Goal: Task Accomplishment & Management: Use online tool/utility

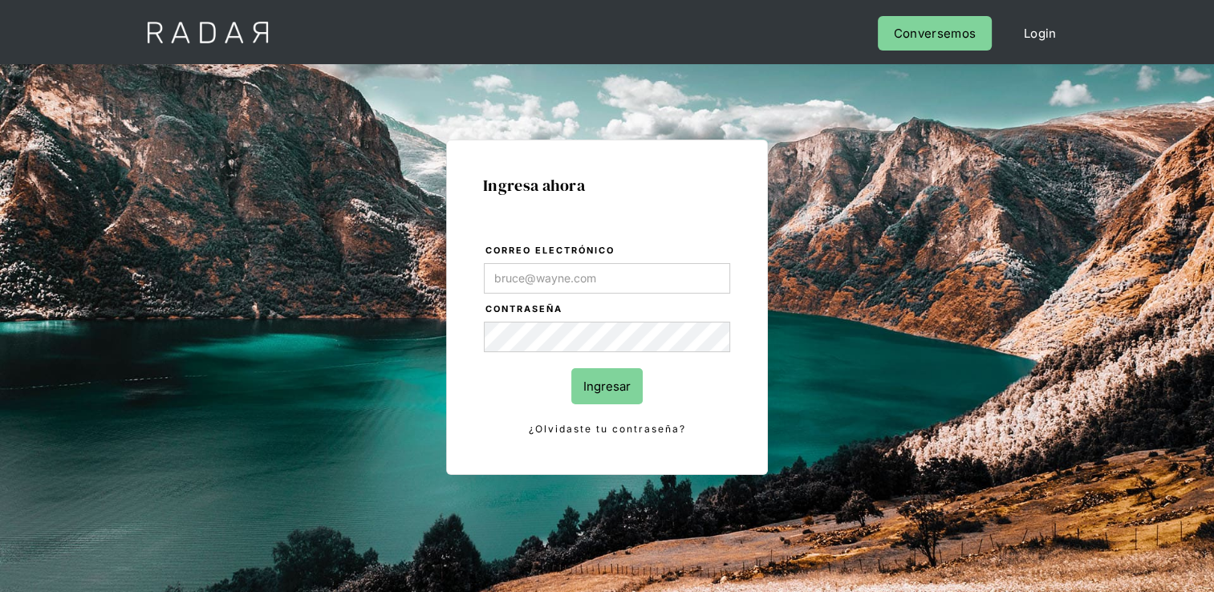
type input "[EMAIL_ADDRESS][DOMAIN_NAME]"
click at [610, 381] on input "Ingresar" at bounding box center [606, 386] width 71 height 36
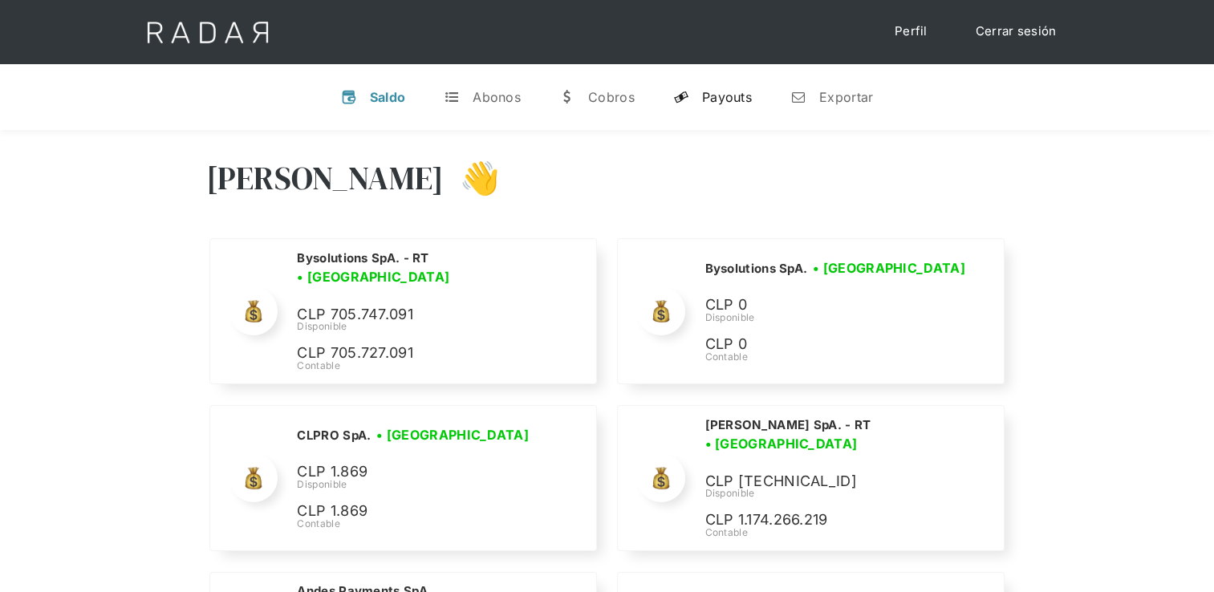
click at [739, 96] on div "Payouts" at bounding box center [727, 97] width 50 height 16
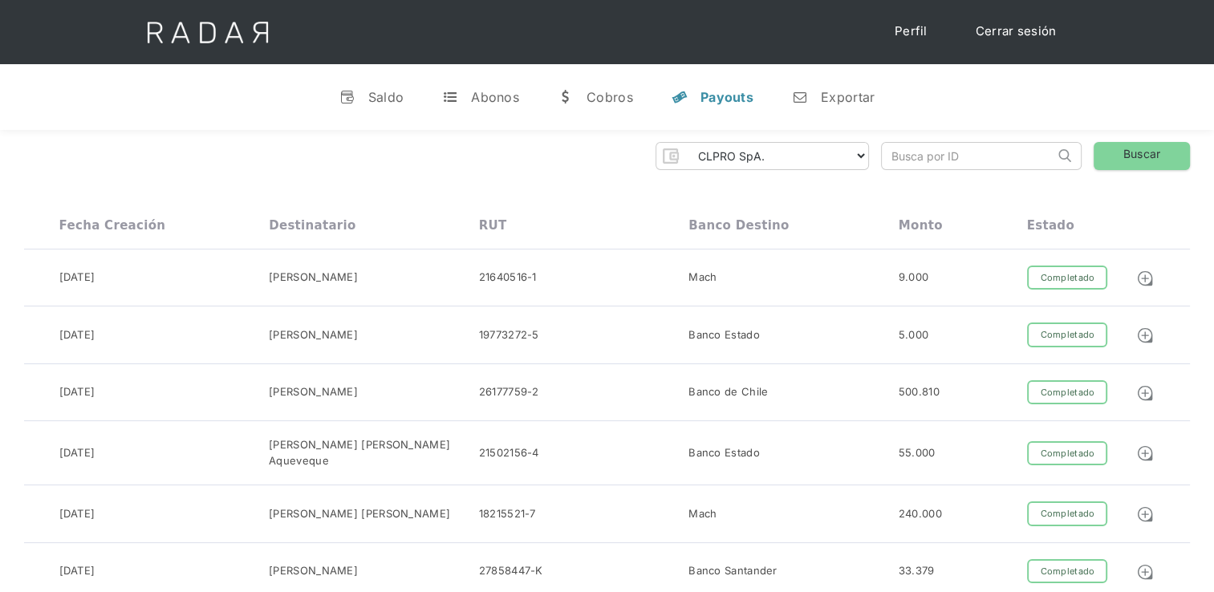
click at [778, 146] on select "CLPRO SpA. [PERSON_NAME] SpA. Urigol SpA. Bysolutions SpA. Clmax SpA. Andes Pay…" at bounding box center [777, 156] width 184 height 26
select select "urigol-rt"
click at [689, 143] on select "CLPRO SpA. [PERSON_NAME] SpA. Urigol SpA. Bysolutions SpA. Clmax SpA. Andes Pay…" at bounding box center [777, 156] width 184 height 26
click at [1153, 149] on link "Buscar" at bounding box center [1142, 156] width 96 height 28
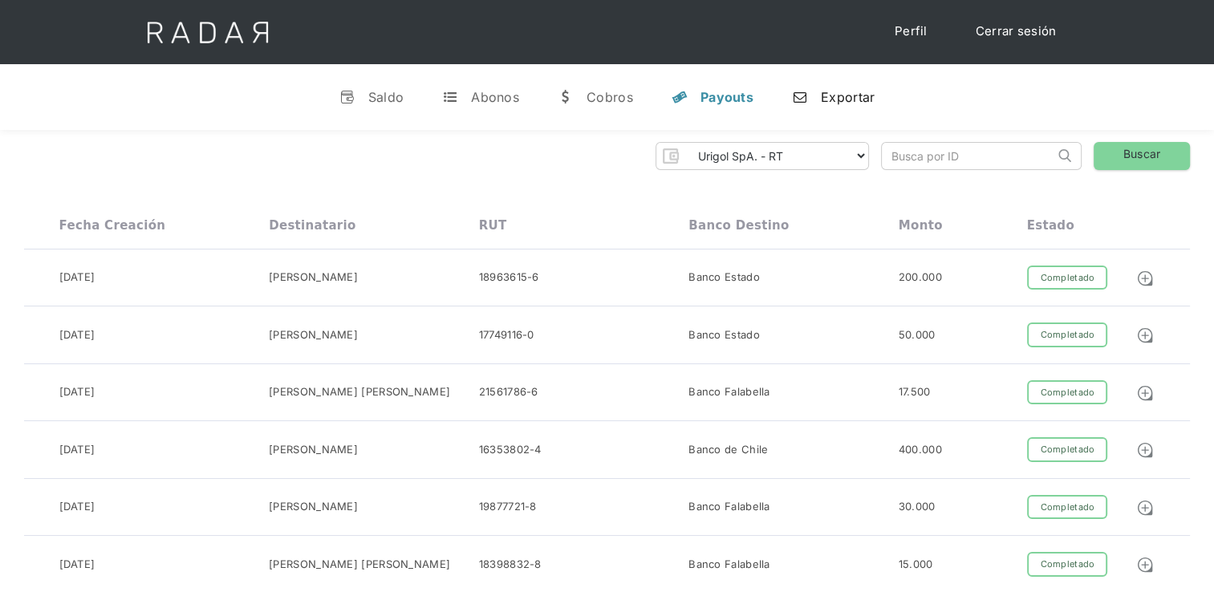
click at [848, 108] on link "n Exportar" at bounding box center [833, 97] width 108 height 42
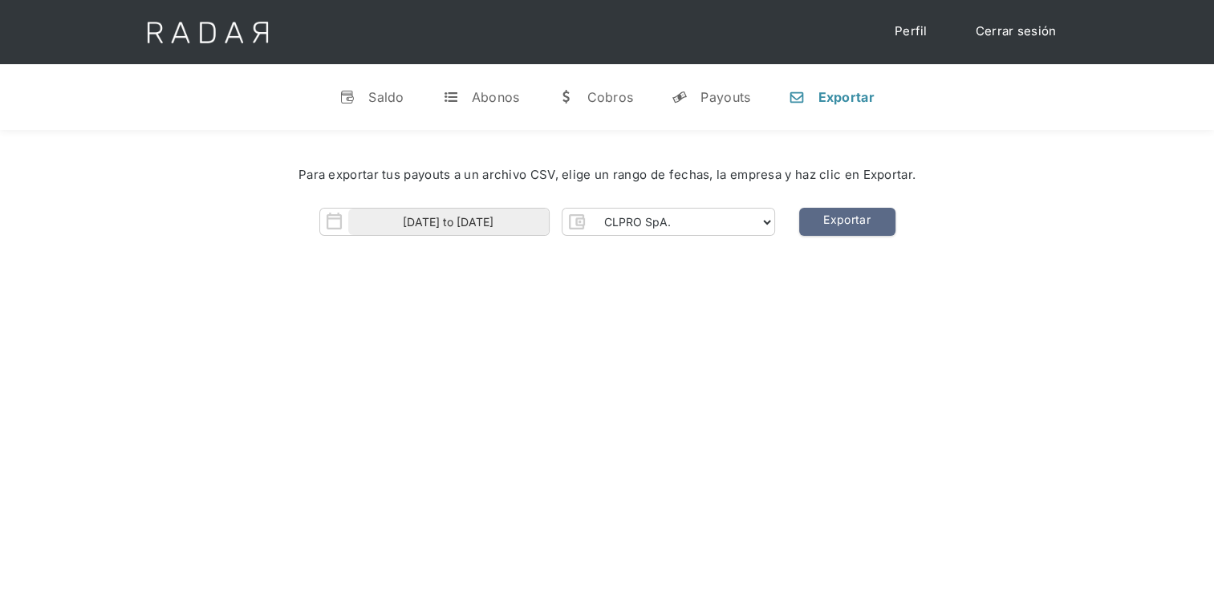
click at [629, 235] on div "CLPRO SpA. [PERSON_NAME] SpA. Urigol SpA. Bysolutions SpA. Clmax SpA. Andes Pay…" at bounding box center [669, 222] width 214 height 28
click at [636, 226] on select "CLPRO SpA. [PERSON_NAME] SpA. Urigol SpA. Bysolutions SpA. Clmax SpA. Andes Pay…" at bounding box center [683, 222] width 184 height 26
select select "urigol-rt"
click at [592, 209] on select "CLPRO SpA. [PERSON_NAME] SpA. Urigol SpA. Bysolutions SpA. Clmax SpA. Andes Pay…" at bounding box center [683, 222] width 184 height 26
click at [434, 231] on input "[DATE] to [DATE]" at bounding box center [448, 222] width 201 height 26
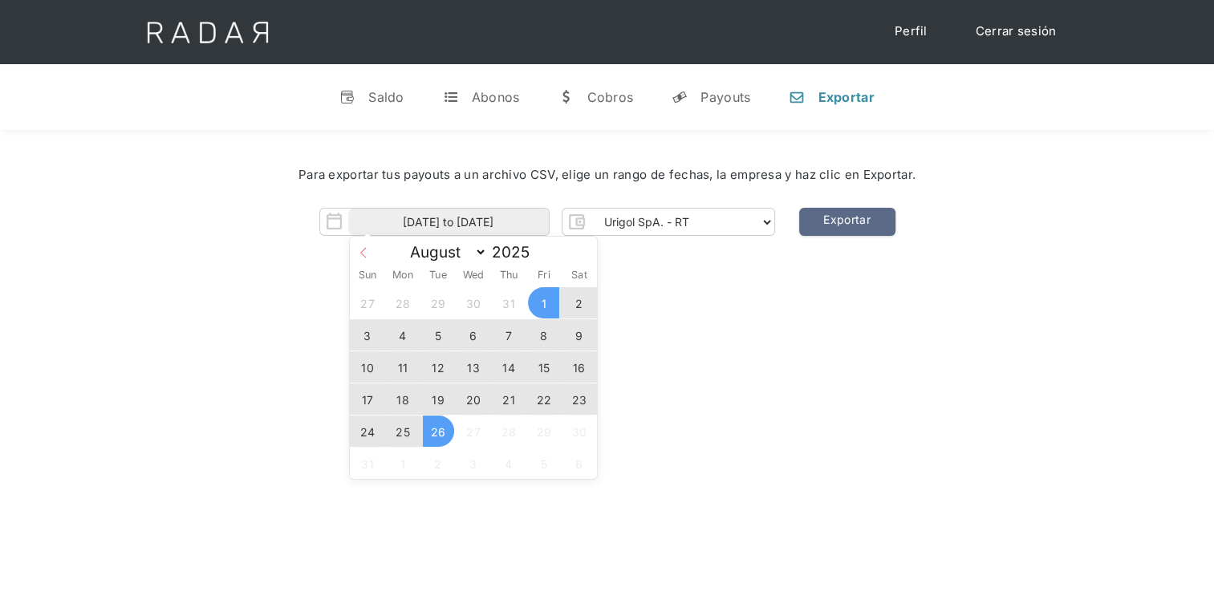
click at [366, 250] on icon at bounding box center [363, 252] width 11 height 11
select select "6"
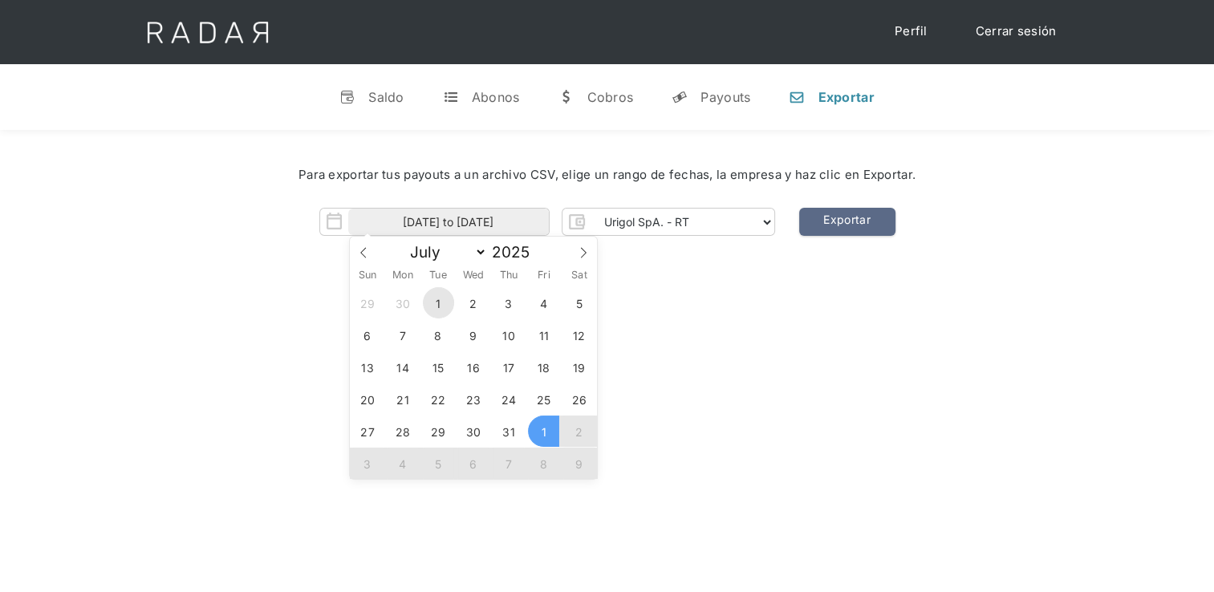
click at [429, 302] on span "1" at bounding box center [438, 302] width 31 height 31
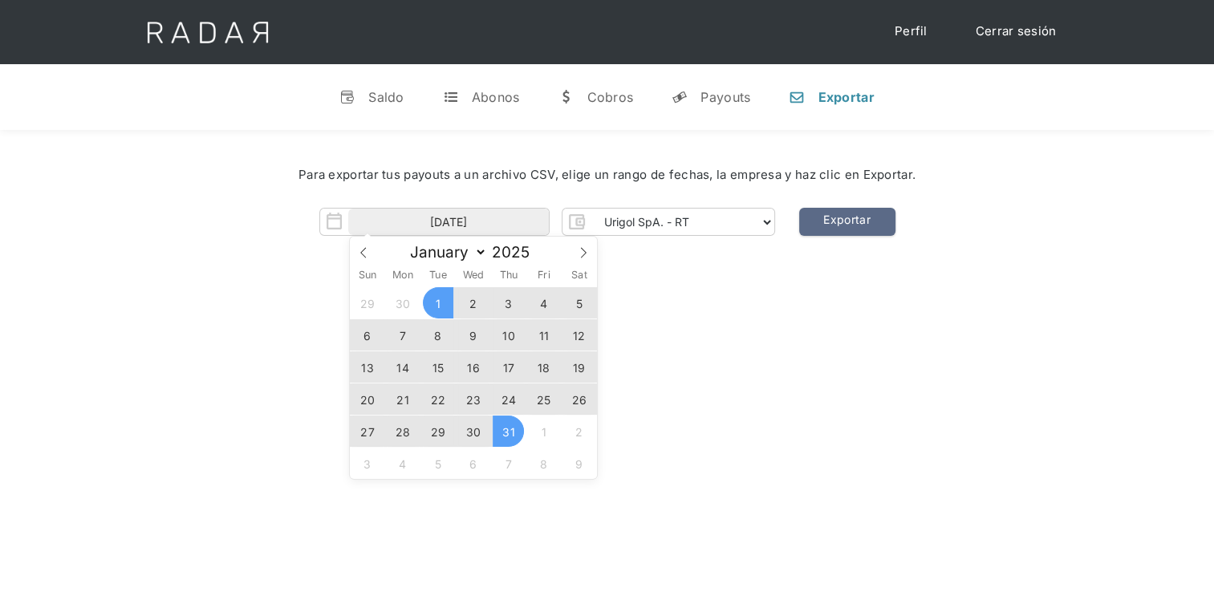
click at [511, 429] on span "31" at bounding box center [508, 431] width 31 height 31
type input "[DATE] to [DATE]"
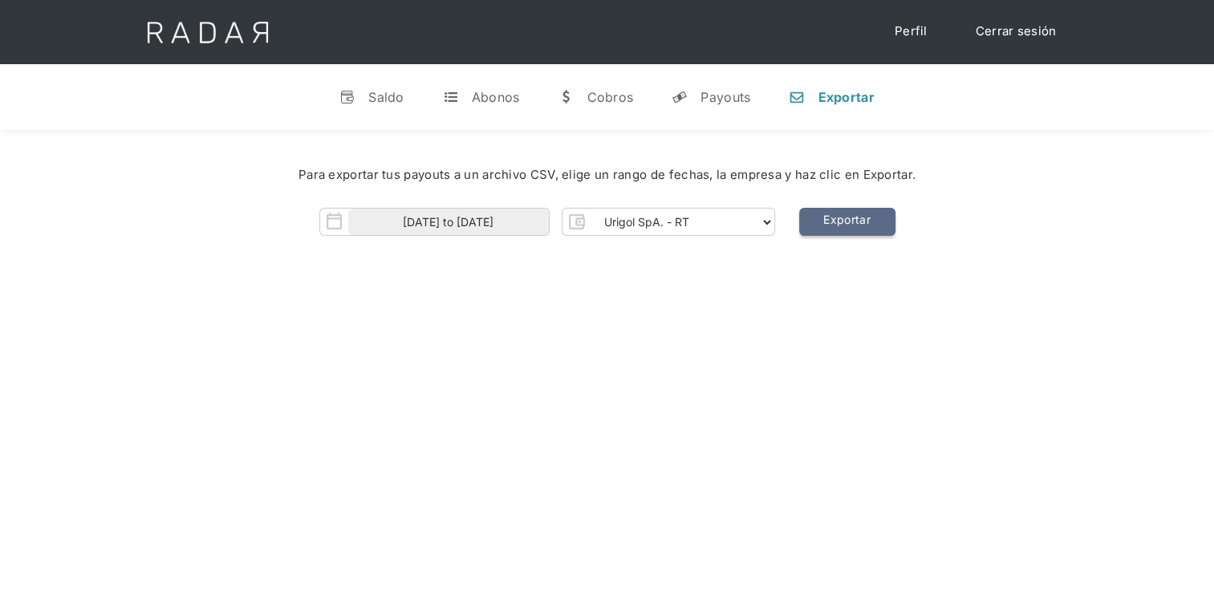
click at [842, 216] on link "Exportar" at bounding box center [847, 222] width 96 height 28
